Goal: Information Seeking & Learning: Find specific fact

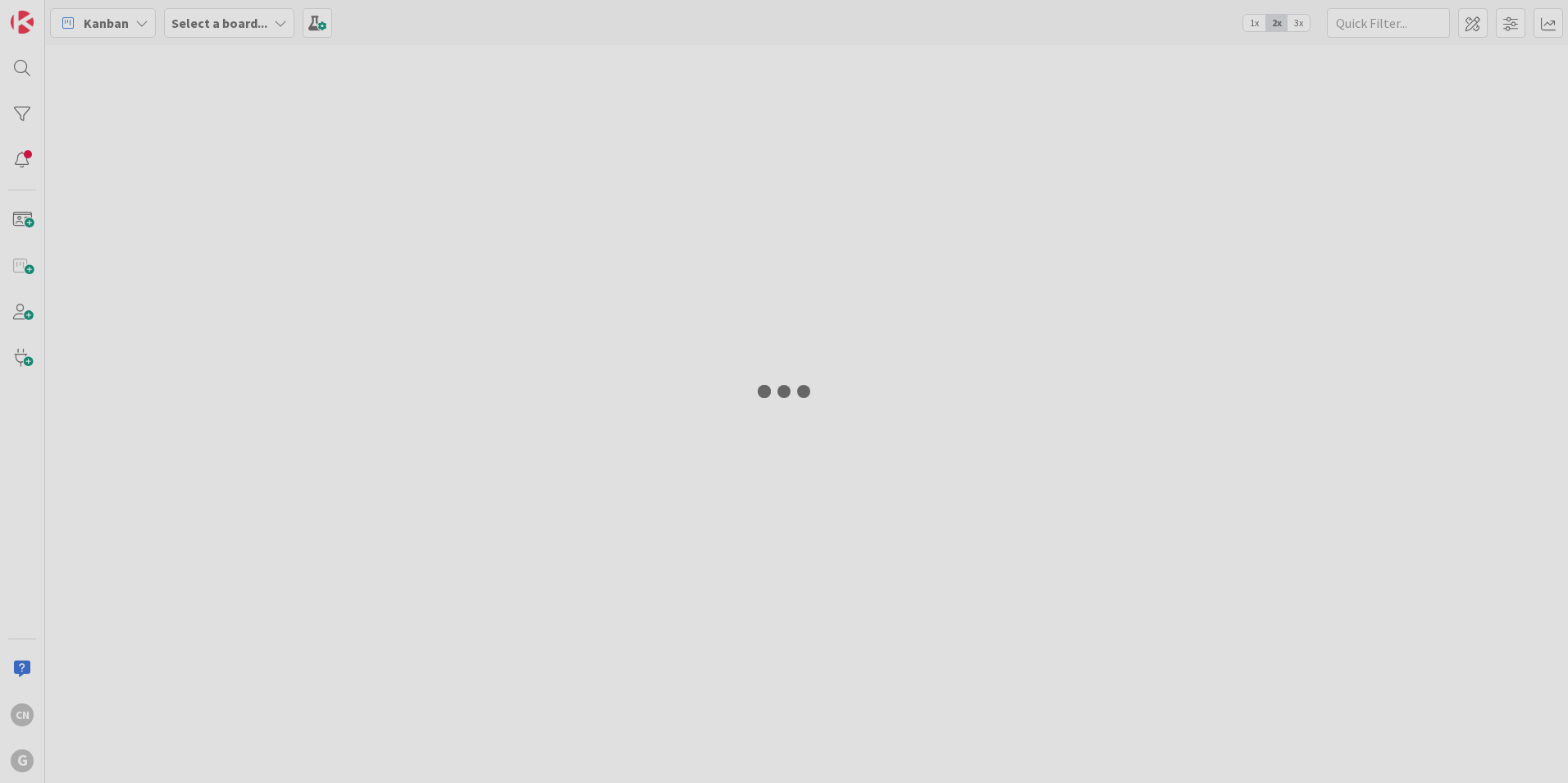
type input "[PERSON_NAME]"
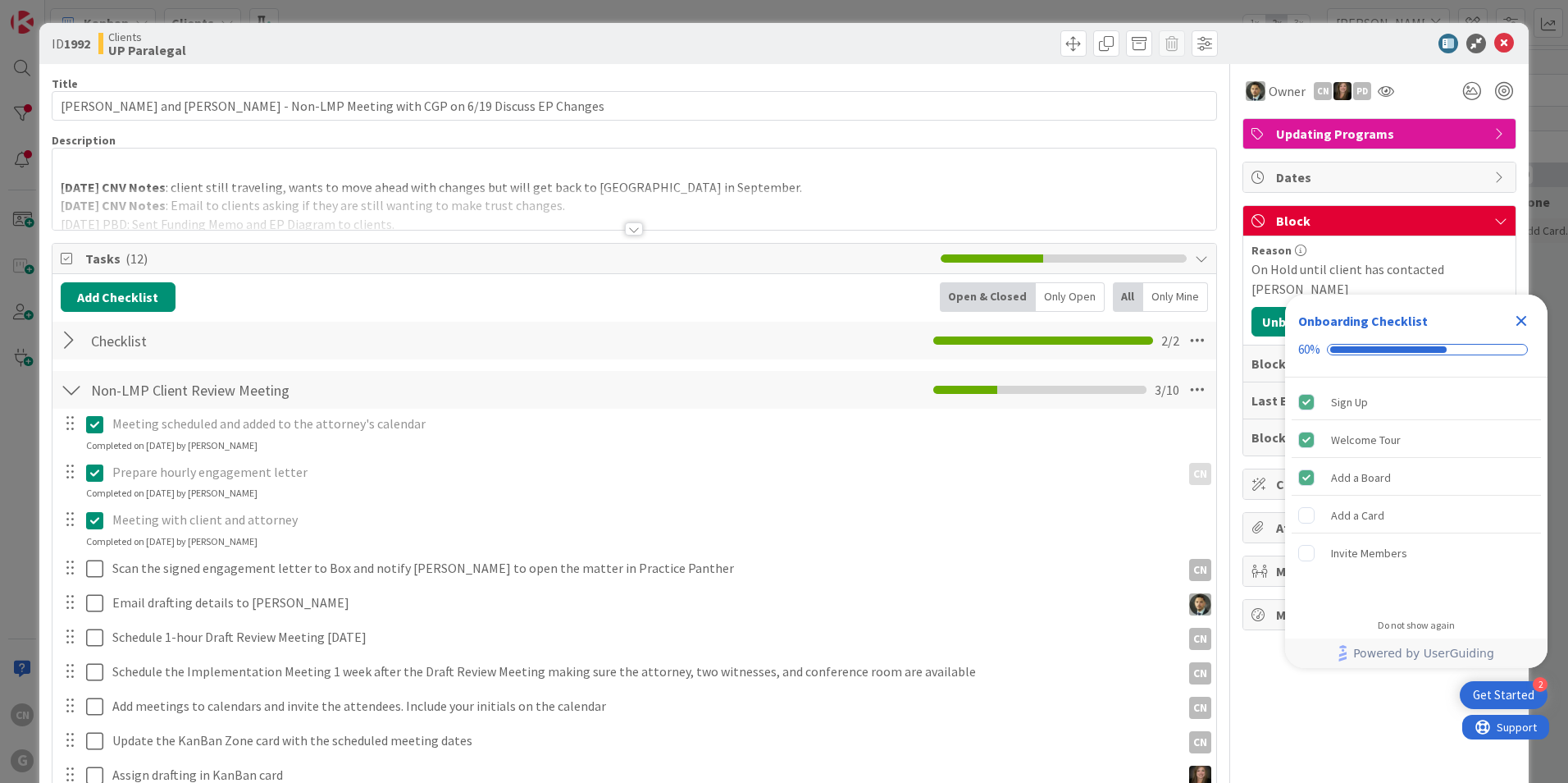
click at [117, 173] on p at bounding box center [634, 169] width 1147 height 18
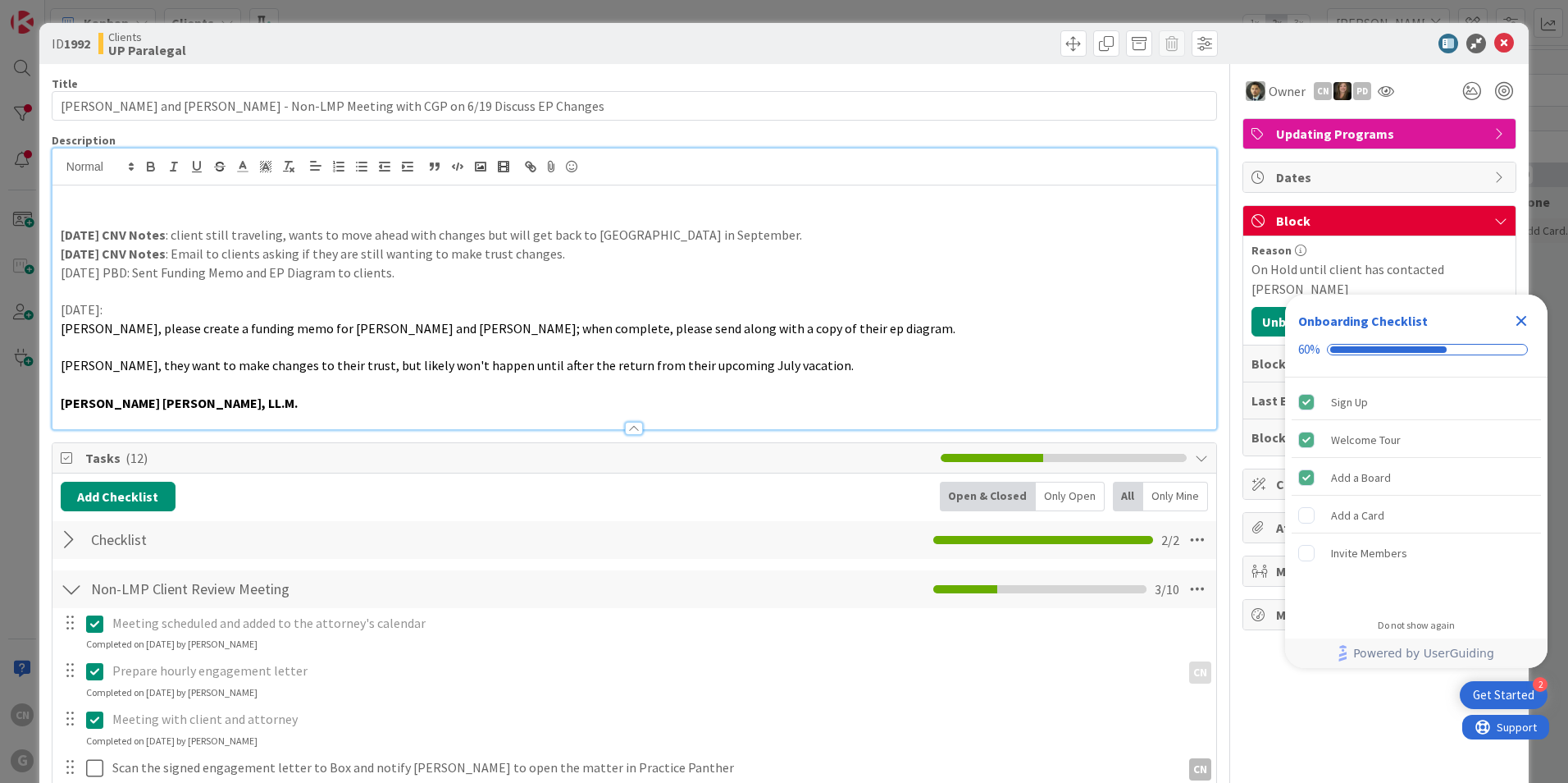
click at [1518, 324] on icon "Close Checklist" at bounding box center [1522, 321] width 11 height 11
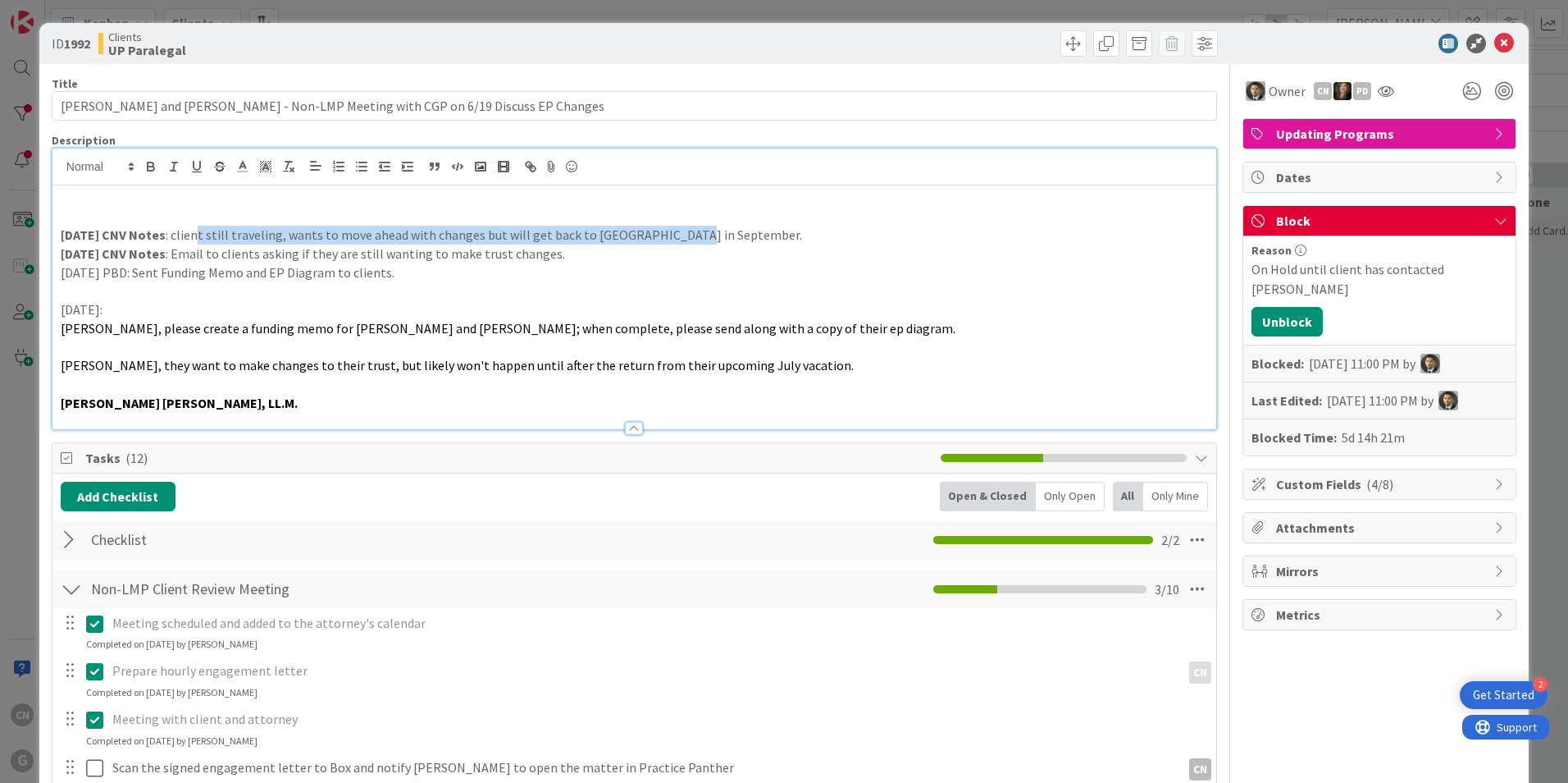
drag, startPoint x: 754, startPoint y: 241, endPoint x: 195, endPoint y: 243, distance: 559.0
click at [195, 243] on p "[DATE] CNV Notes : client still traveling, wants to move ahead with changes but…" at bounding box center [634, 235] width 1147 height 18
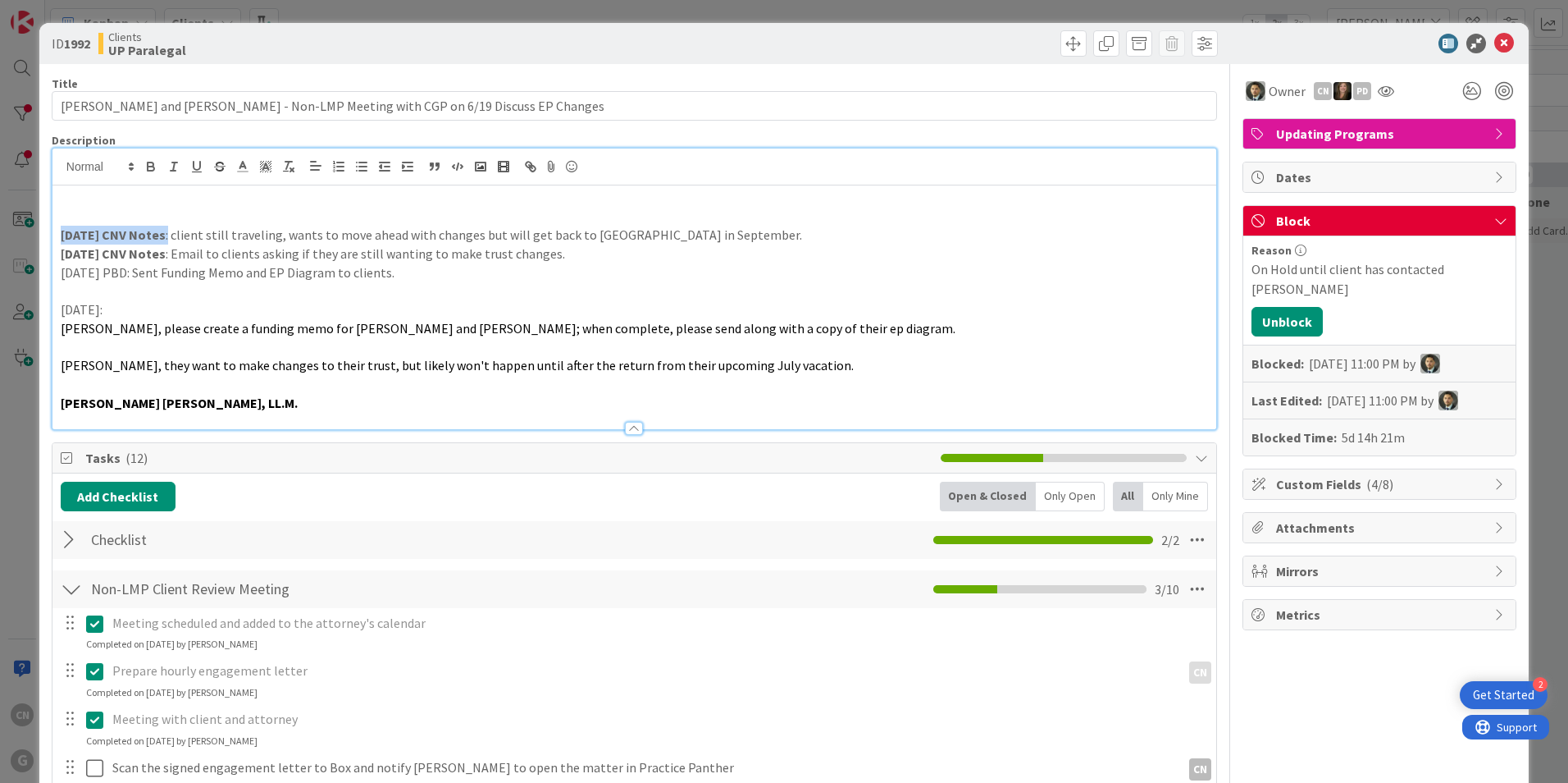
drag, startPoint x: 169, startPoint y: 235, endPoint x: 32, endPoint y: 235, distance: 137.0
click at [32, 235] on div "ID 1992 Clients UP Paralegal Title 80 / 128 [GEOGRAPHIC_DATA][PERSON_NAME] and …" at bounding box center [784, 391] width 1568 height 783
copy p "[DATE] CNV Notes :"
click at [66, 217] on p at bounding box center [634, 217] width 1147 height 18
click at [65, 217] on strong "[DATE] CNV Notes" at bounding box center [113, 217] width 105 height 17
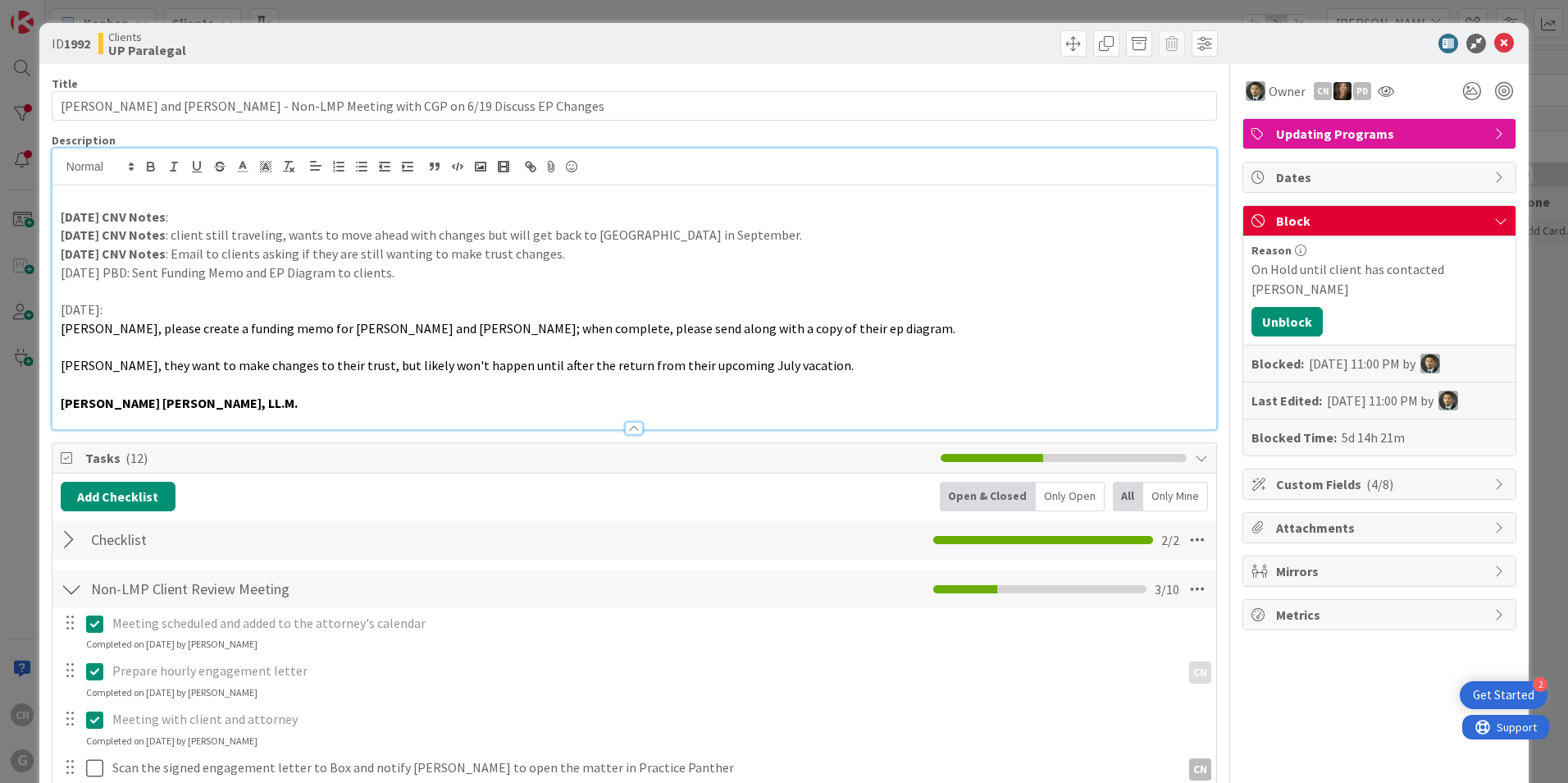
click at [204, 219] on p "[DATE] CNV Notes :" at bounding box center [634, 217] width 1147 height 18
drag, startPoint x: 471, startPoint y: 236, endPoint x: 331, endPoint y: 241, distance: 140.1
click at [331, 241] on p "[DATE] CNV Notes : client still traveling, wants to move ahead with changes but…" at bounding box center [634, 235] width 1147 height 18
copy p "move ahead with changes"
click at [299, 224] on p "[DATE] CNV Notes : f/u email" at bounding box center [634, 217] width 1147 height 18
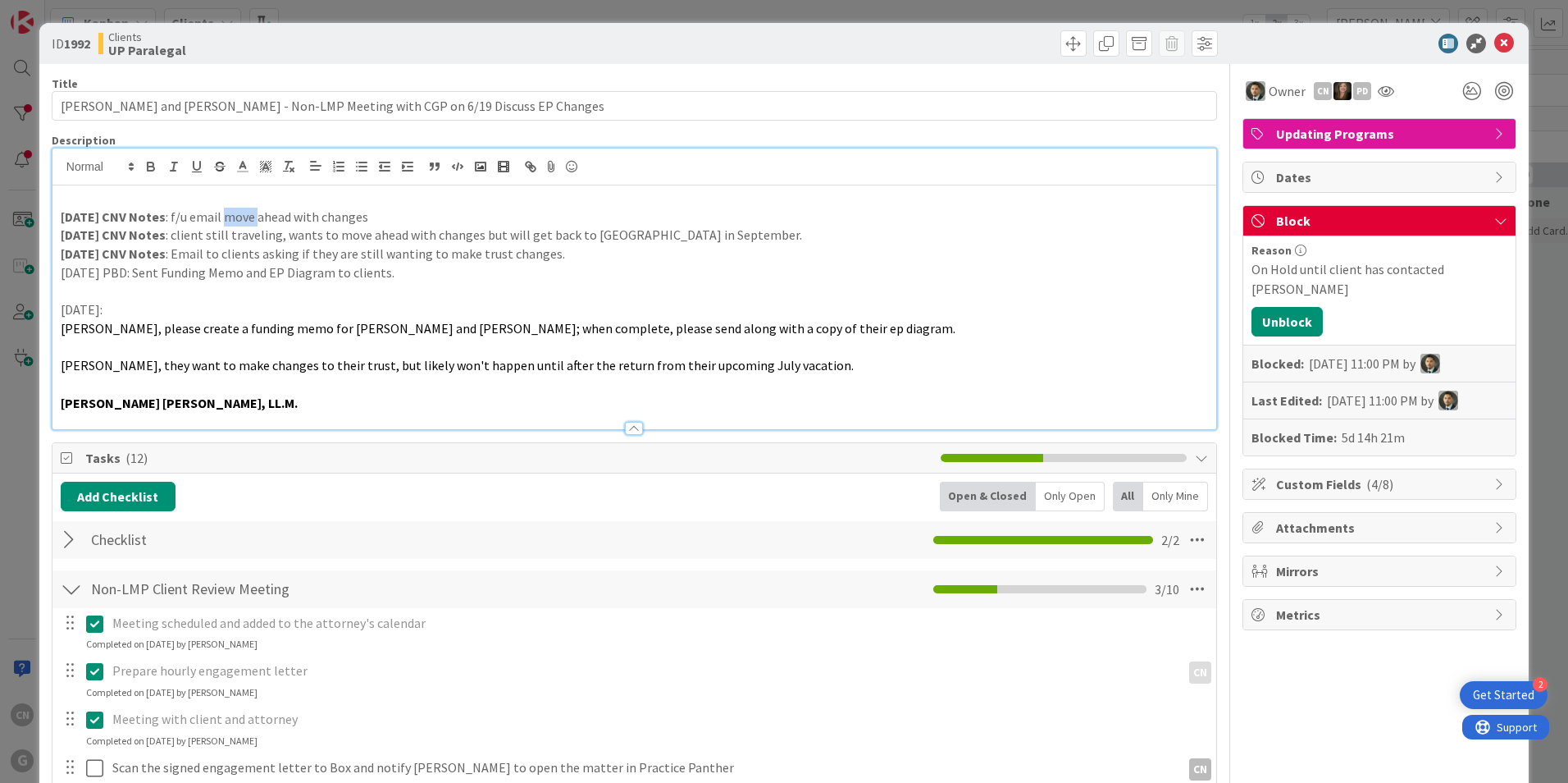
drag, startPoint x: 254, startPoint y: 219, endPoint x: 222, endPoint y: 218, distance: 32.0
click at [225, 216] on p "[DATE] CNV Notes : f/u email move ahead with changes" at bounding box center [634, 217] width 1147 height 18
click at [86, 205] on p at bounding box center [634, 198] width 1147 height 18
click at [1494, 38] on icon at bounding box center [1503, 42] width 19 height 19
